Goal: Find specific page/section: Find specific page/section

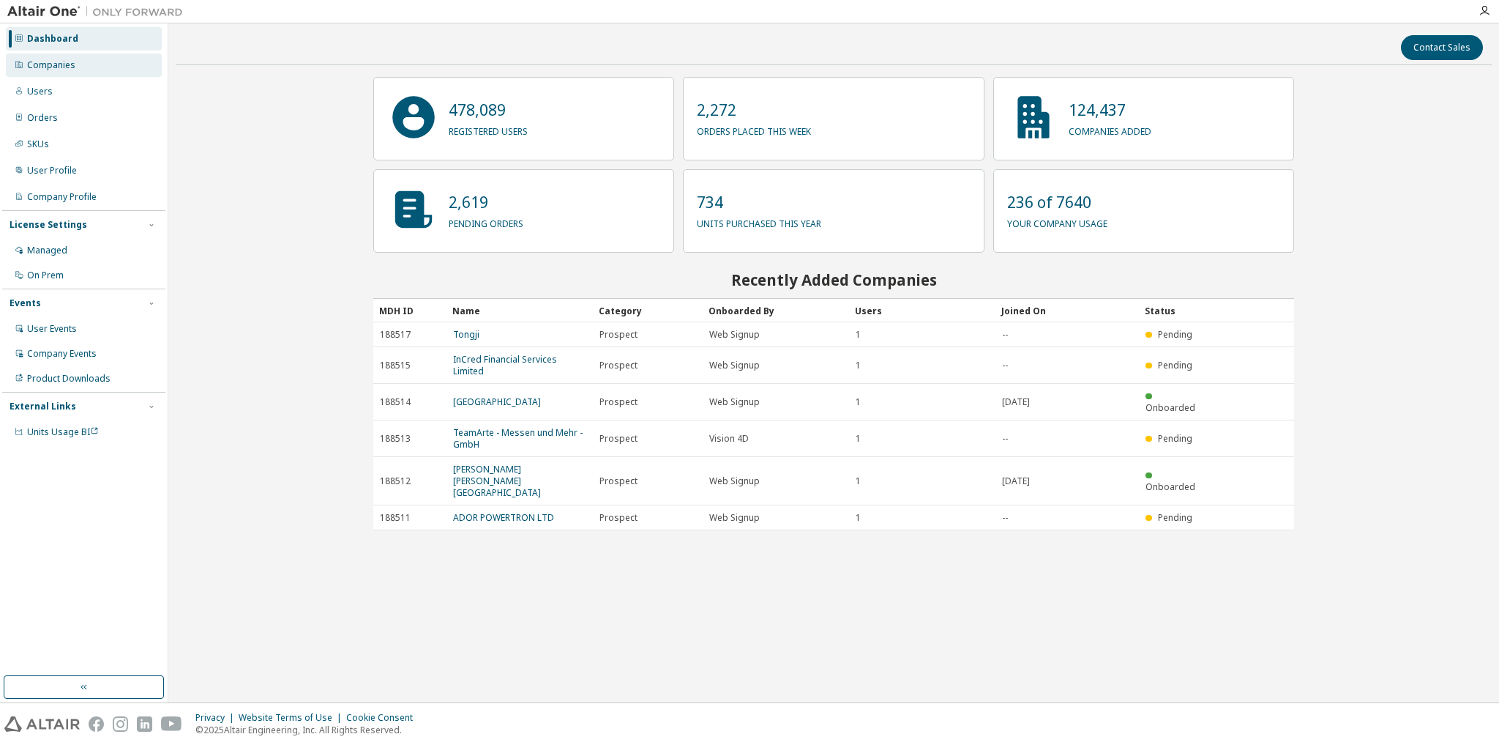
click at [67, 69] on div "Companies" at bounding box center [51, 65] width 48 height 12
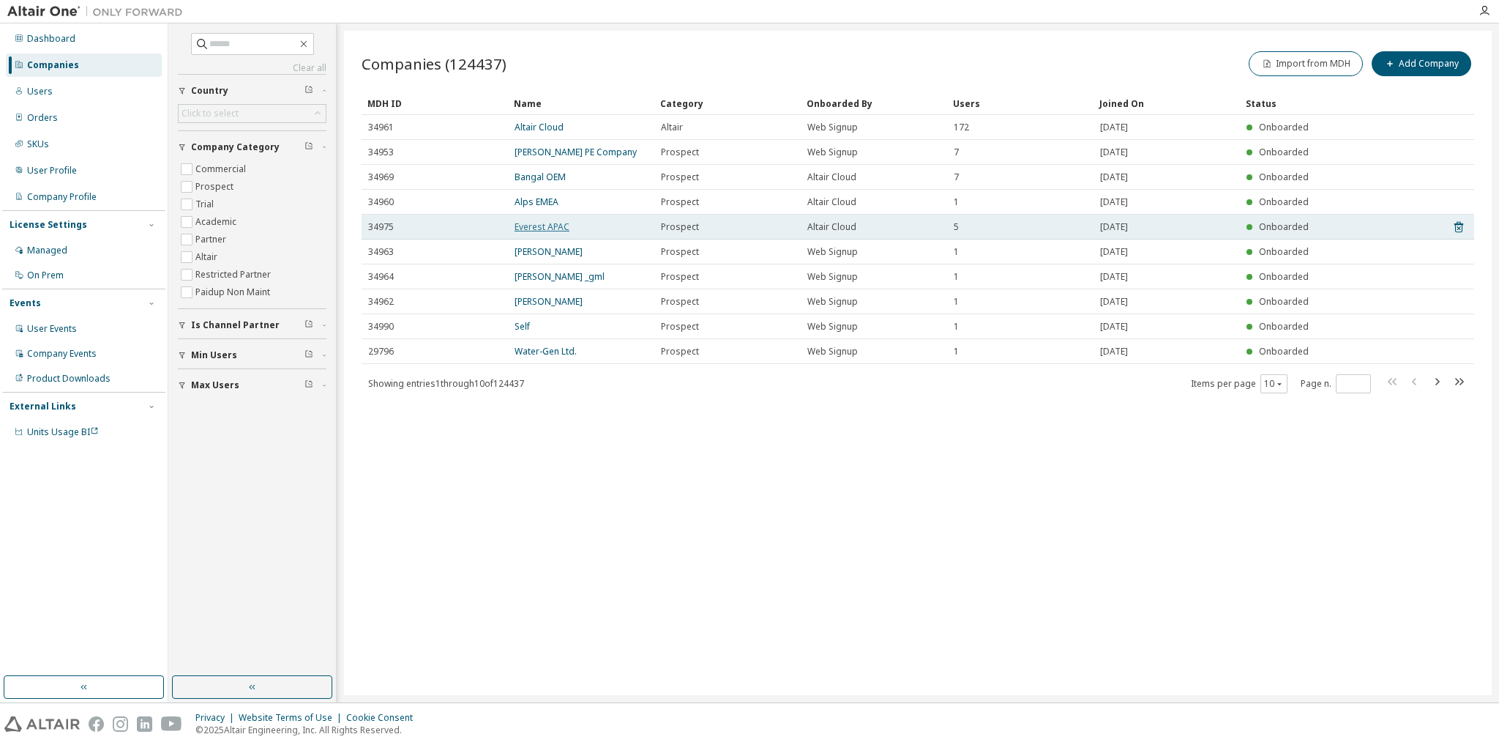
click at [537, 227] on link "Everest APAC" at bounding box center [542, 226] width 55 height 12
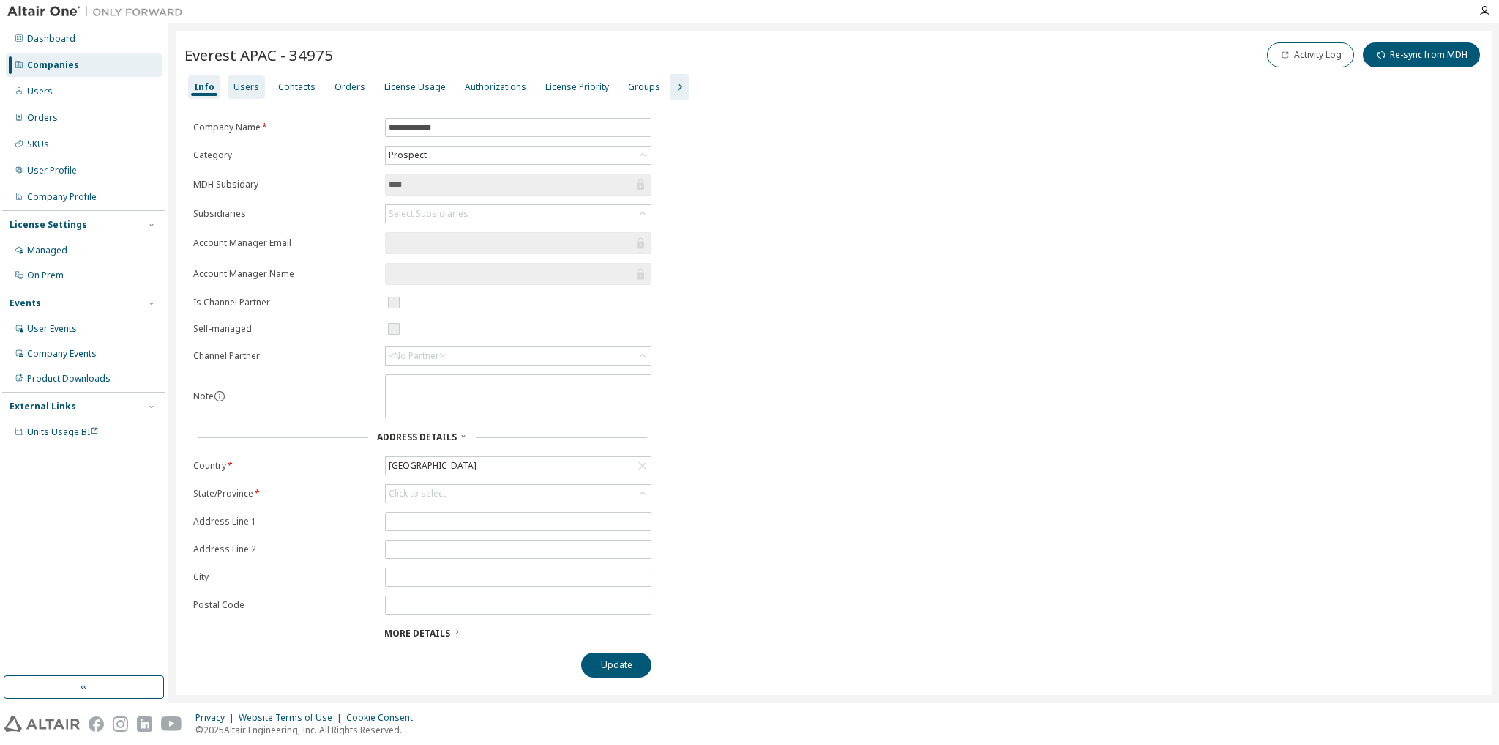
click at [248, 94] on div "Users" at bounding box center [246, 86] width 37 height 23
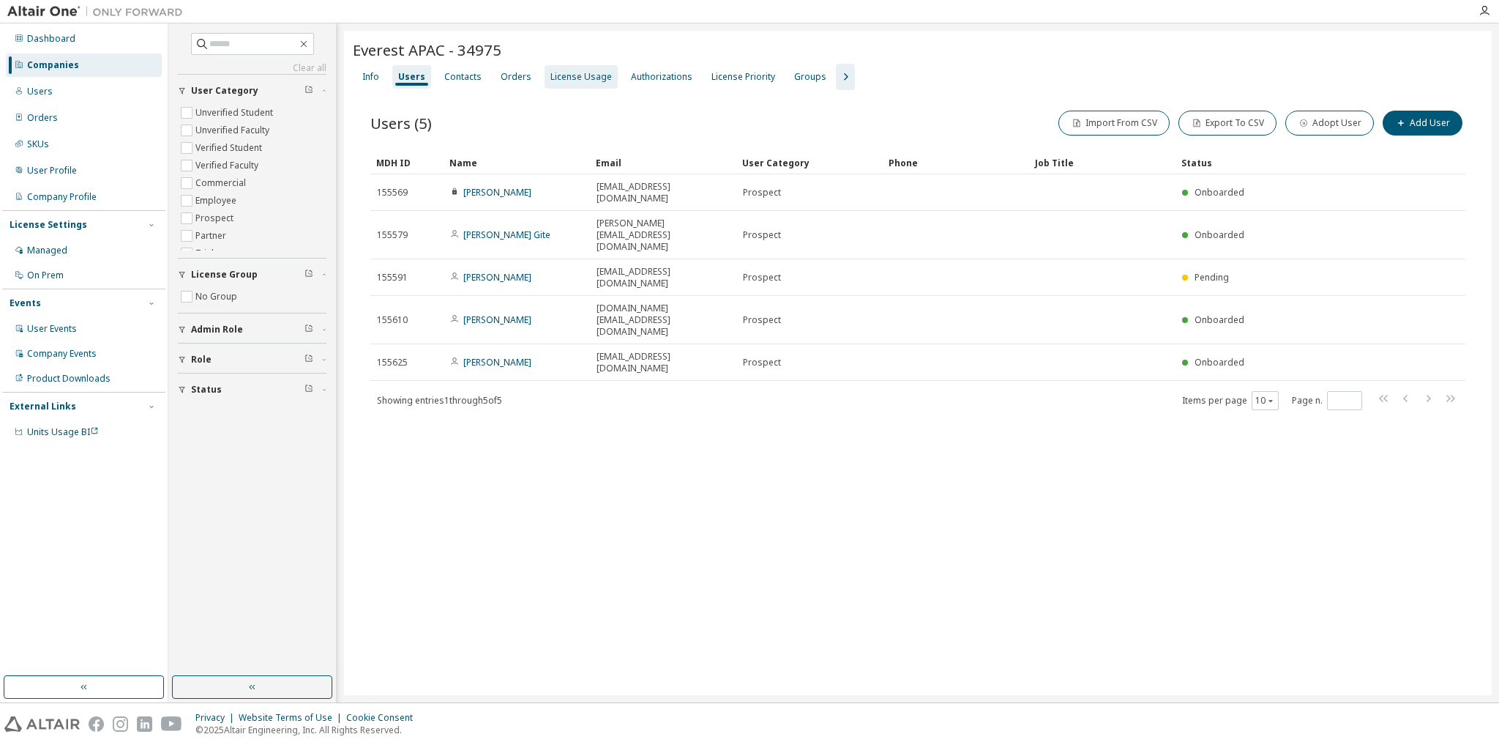
click at [568, 81] on div "License Usage" at bounding box center [581, 77] width 61 height 12
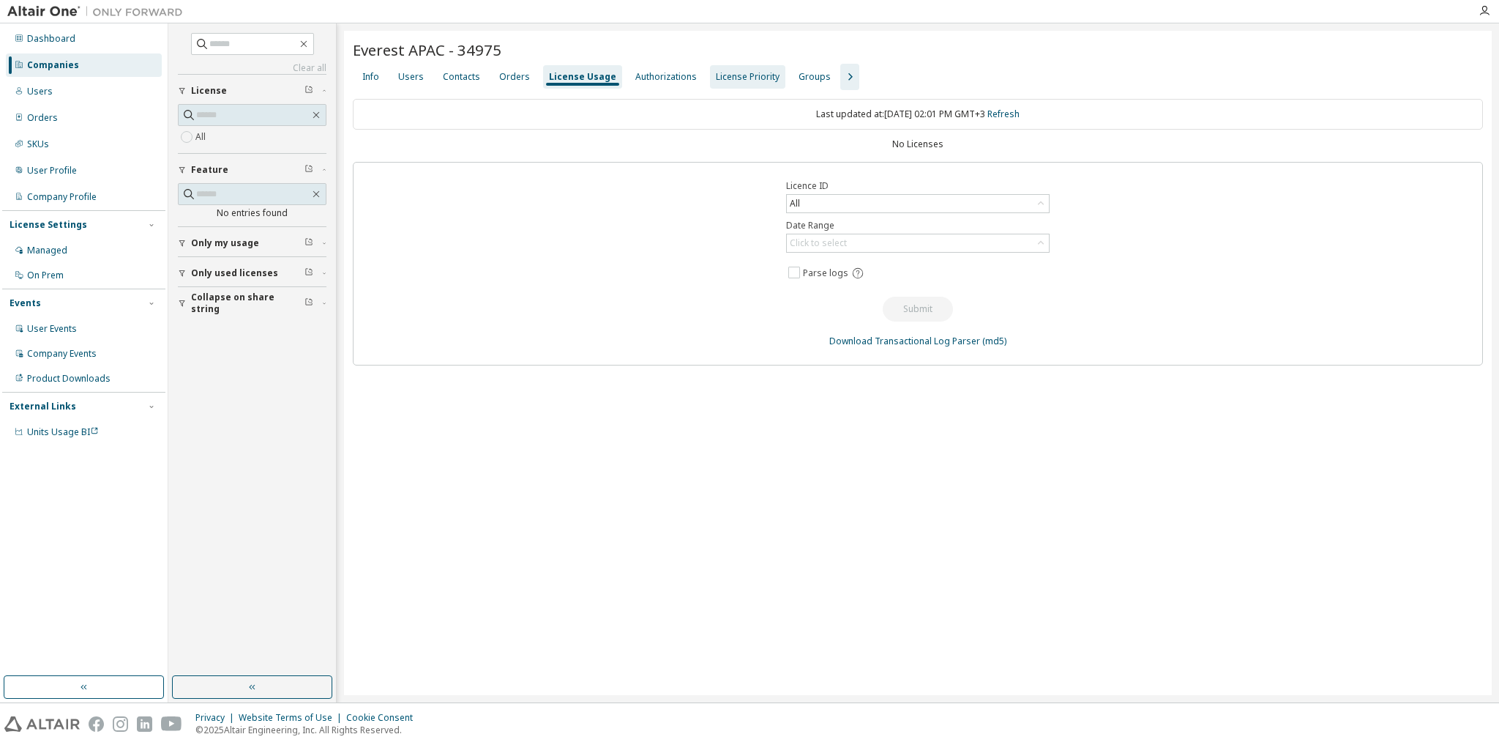
click at [717, 76] on div "License Priority" at bounding box center [748, 77] width 64 height 12
